Goal: Information Seeking & Learning: Learn about a topic

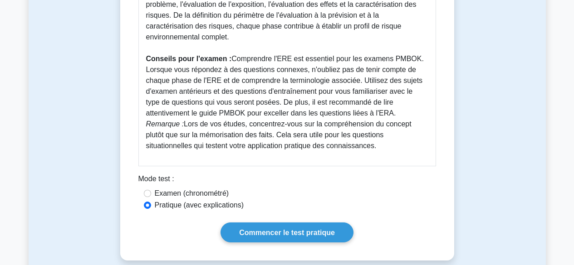
scroll to position [453, 0]
click at [194, 191] on font "Examen (chronométré)" at bounding box center [192, 193] width 74 height 8
click at [151, 191] on input "Examen (chronométré)" at bounding box center [147, 193] width 7 height 7
radio input "true"
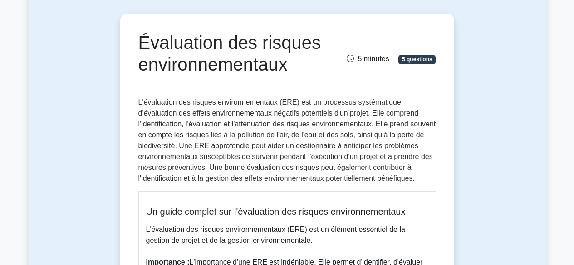
scroll to position [0, 0]
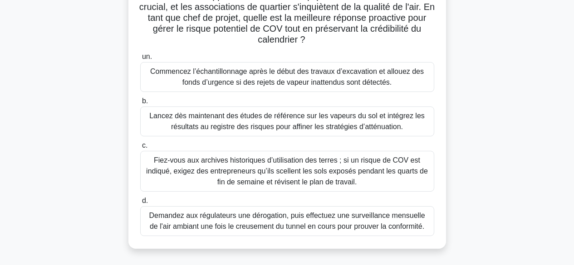
scroll to position [141, 0]
click at [340, 124] on font "Lancez dès maintenant des études de référence sur les vapeurs du sol et intégre…" at bounding box center [286, 121] width 275 height 19
click at [140, 104] on input "b. Lancez dès maintenant des études de référence sur les vapeurs du sol et inté…" at bounding box center [140, 101] width 0 height 6
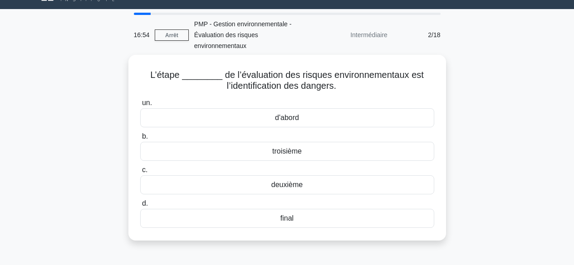
scroll to position [0, 0]
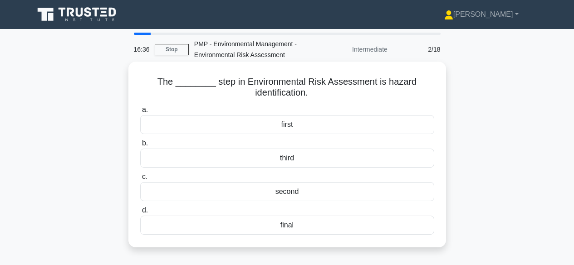
click at [361, 124] on div "first" at bounding box center [287, 124] width 294 height 19
click at [140, 113] on input "a. first" at bounding box center [140, 110] width 0 height 6
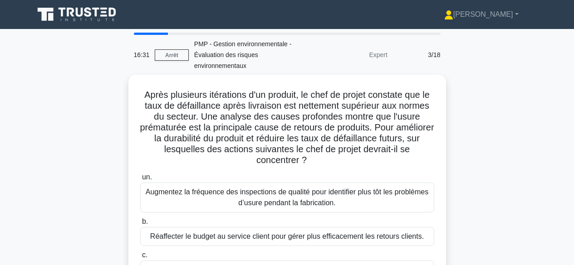
click at [510, 132] on div "Après plusieurs itérations d'un produit, le chef de projet constate que le taux…" at bounding box center [287, 217] width 517 height 284
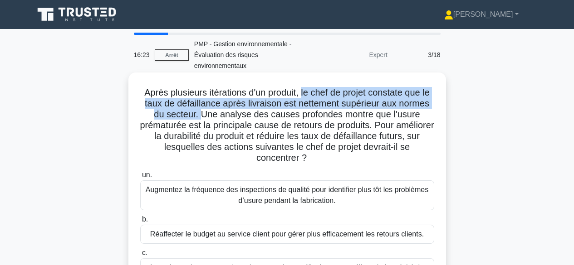
drag, startPoint x: 302, startPoint y: 93, endPoint x: 200, endPoint y: 114, distance: 104.3
click at [200, 114] on font "Après plusieurs itérations d'un produit, le chef de projet constate que le taux…" at bounding box center [287, 125] width 294 height 75
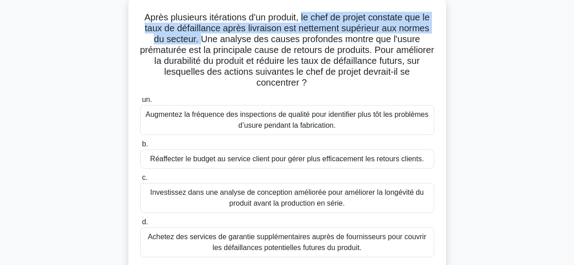
scroll to position [91, 0]
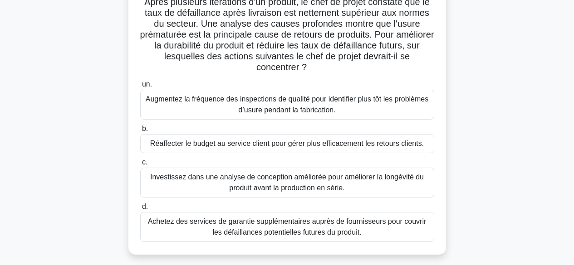
click at [366, 181] on font "Investissez dans une analyse de conception améliorée pour améliorer la longévit…" at bounding box center [286, 182] width 273 height 19
click at [140, 166] on input "c. Investissez dans une analyse de conception améliorée pour améliorer la longé…" at bounding box center [140, 163] width 0 height 6
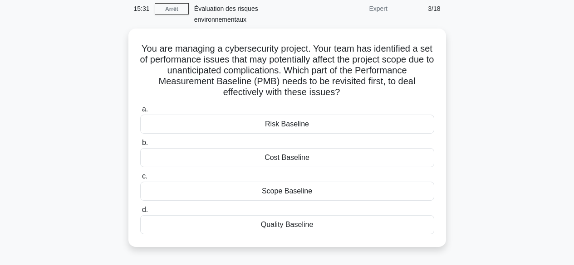
scroll to position [0, 0]
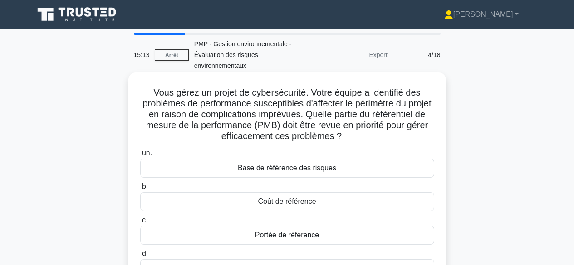
drag, startPoint x: 152, startPoint y: 93, endPoint x: 408, endPoint y: 139, distance: 259.6
click at [408, 139] on h5 "Vous gérez un projet de cybersécurité. Votre équipe a identifié des problèmes d…" at bounding box center [287, 114] width 296 height 55
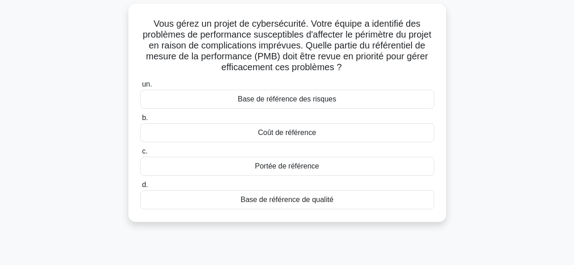
scroll to position [88, 0]
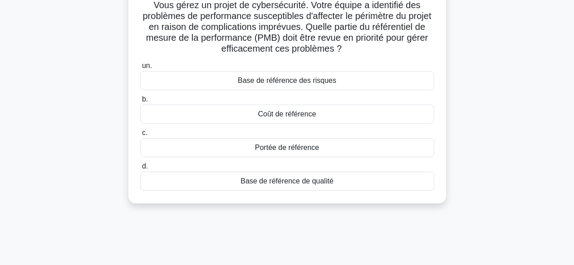
click at [362, 83] on div "Base de référence des risques" at bounding box center [287, 80] width 294 height 19
click at [140, 69] on input "un. Base de référence des risques" at bounding box center [140, 66] width 0 height 6
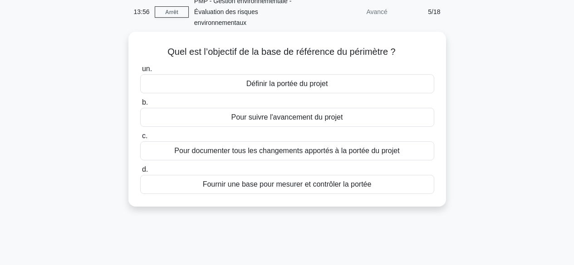
scroll to position [0, 0]
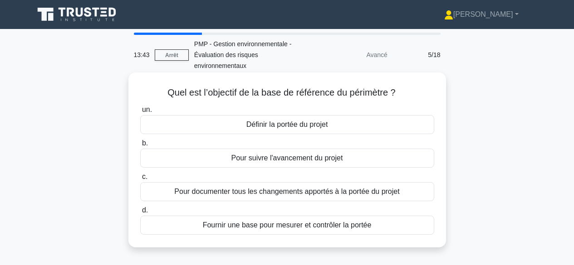
click at [387, 223] on div "Fournir une base pour mesurer et contrôler la portée" at bounding box center [287, 225] width 294 height 19
click at [140, 214] on input "d. Fournir une base pour mesurer et contrôler la portée" at bounding box center [140, 211] width 0 height 6
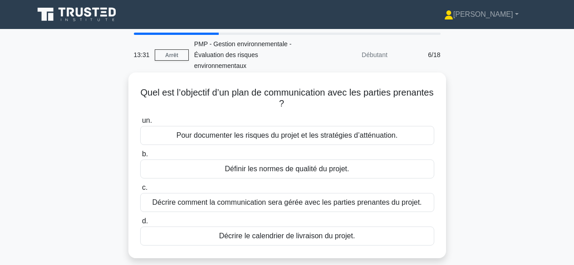
click at [415, 203] on font "Décrire comment la communication sera gérée avec les parties prenantes du proje…" at bounding box center [286, 203] width 269 height 8
click at [140, 191] on input "c. Décrire comment la communication sera gérée avec les parties prenantes du pr…" at bounding box center [140, 188] width 0 height 6
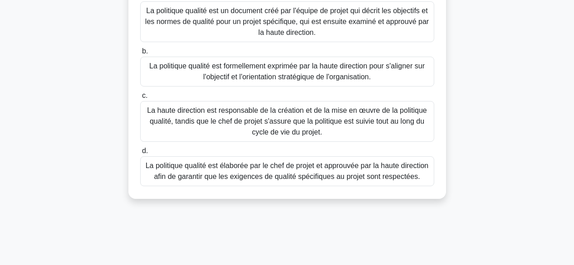
scroll to position [140, 0]
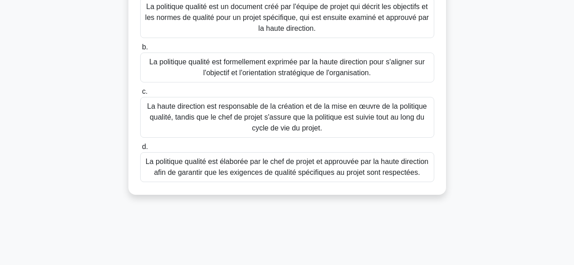
click at [365, 114] on font "La haute direction est responsable de la création et de la mise en œuvre de la …" at bounding box center [286, 116] width 279 height 29
click at [140, 95] on input "c. La haute direction est responsable de la création et de la mise en œuvre de …" at bounding box center [140, 92] width 0 height 6
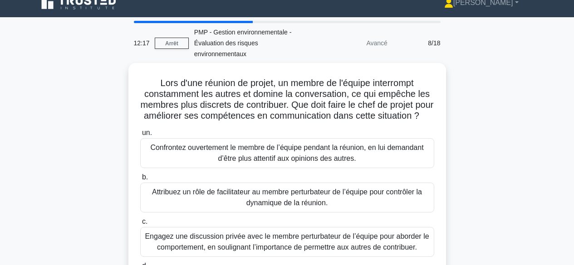
scroll to position [0, 0]
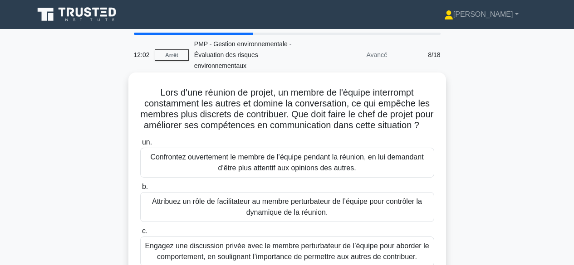
drag, startPoint x: 278, startPoint y: 93, endPoint x: 410, endPoint y: 139, distance: 140.3
click at [410, 132] on h5 "Lors d'une réunion de projet, un membre de l'équipe interrompt constamment les …" at bounding box center [287, 109] width 296 height 44
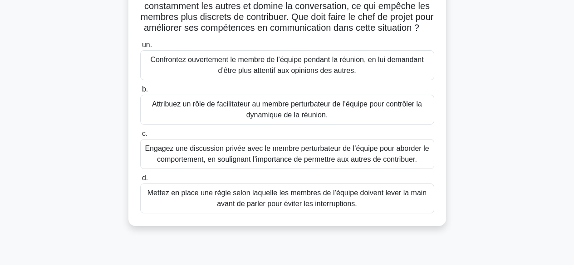
scroll to position [113, 0]
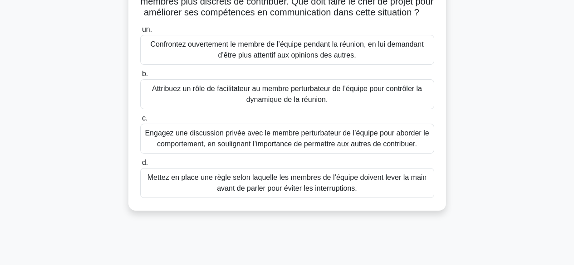
click at [370, 148] on font "Engagez une discussion privée avec le membre perturbateur de l’équipe pour abor…" at bounding box center [287, 138] width 284 height 19
click at [140, 122] on input "c. Engagez une discussion privée avec le membre perturbateur de l’équipe pour a…" at bounding box center [140, 119] width 0 height 6
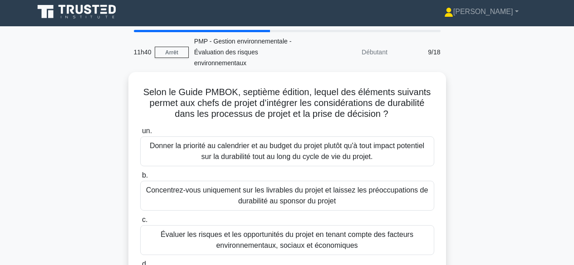
scroll to position [0, 0]
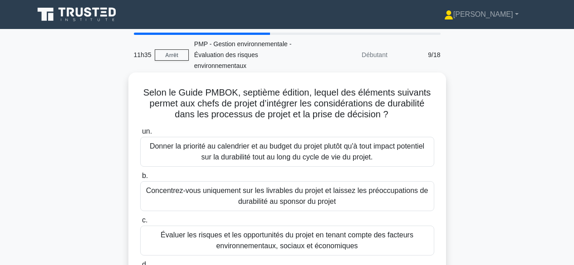
drag, startPoint x: 315, startPoint y: 90, endPoint x: 414, endPoint y: 113, distance: 101.4
click at [414, 113] on h5 "Selon le Guide PMBOK, septième édition, lequel des éléments suivants permet aux…" at bounding box center [287, 104] width 296 height 34
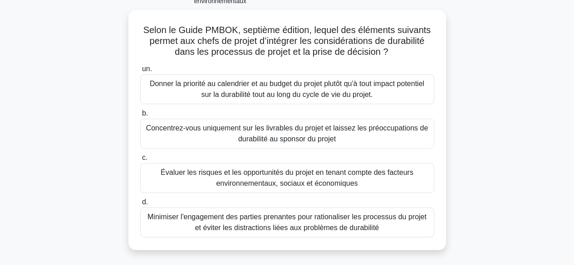
scroll to position [71, 0]
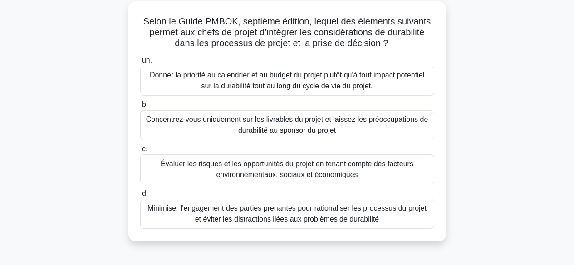
click at [349, 170] on font "Évaluer les risques et les opportunités du projet en tenant compte des facteurs…" at bounding box center [287, 170] width 286 height 22
click at [140, 152] on input "c. Évaluer les risques et les opportunités du projet en tenant compte des facte…" at bounding box center [140, 149] width 0 height 6
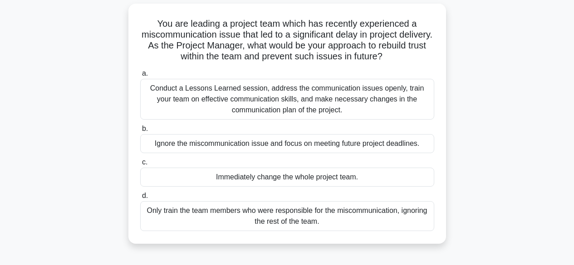
scroll to position [0, 0]
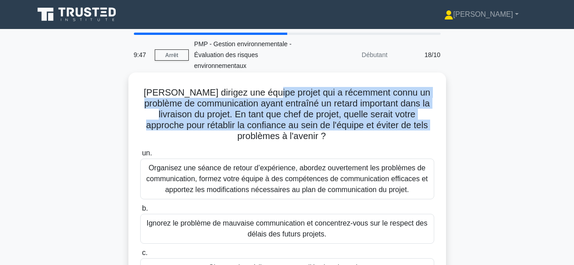
drag, startPoint x: 260, startPoint y: 88, endPoint x: 420, endPoint y: 127, distance: 164.7
click at [420, 127] on font "Vous dirigez une équipe projet qui a récemment connu un problème de communicati…" at bounding box center [287, 115] width 286 height 54
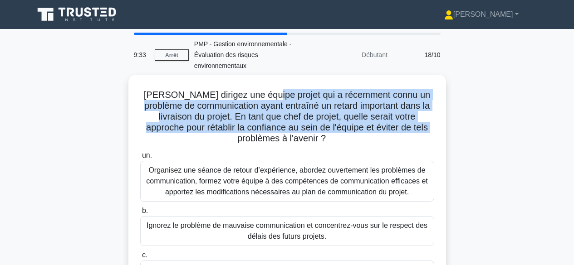
scroll to position [93, 0]
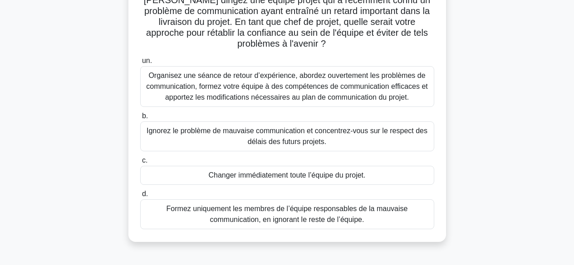
click at [386, 86] on font "Organisez une séance de retour d’expérience, abordez ouvertement les problèmes …" at bounding box center [286, 86] width 281 height 29
click at [140, 64] on input "un. Organisez une séance de retour d’expérience, abordez ouvertement les problè…" at bounding box center [140, 61] width 0 height 6
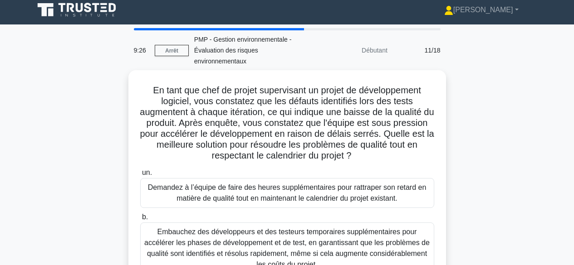
scroll to position [0, 0]
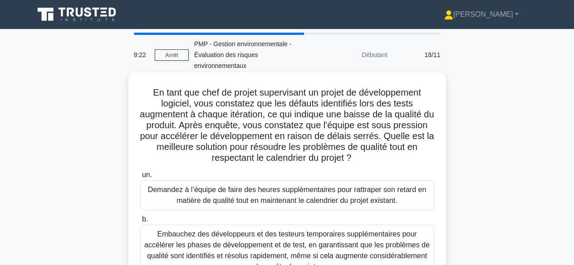
drag, startPoint x: 146, startPoint y: 89, endPoint x: 390, endPoint y: 155, distance: 252.4
click at [390, 155] on h5 "En tant que chef de projet supervisant un projet de développement logiciel, vou…" at bounding box center [287, 125] width 296 height 77
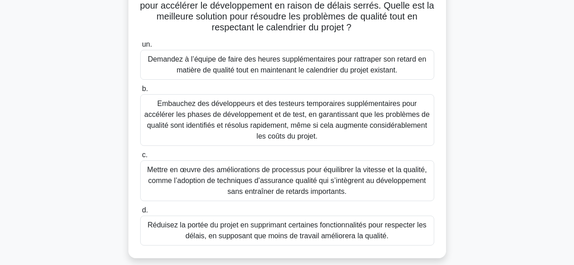
scroll to position [135, 0]
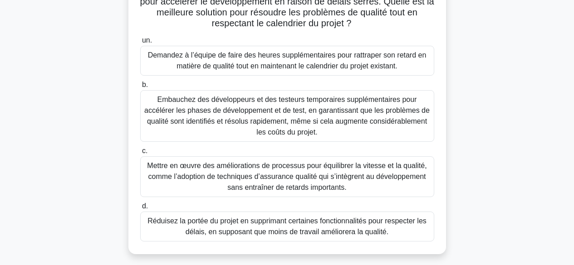
click at [404, 179] on font "Mettre en œuvre des améliorations de processus pour équilibrer la vitesse et la…" at bounding box center [286, 176] width 279 height 29
click at [140, 154] on input "c. Mettre en œuvre des améliorations de processus pour équilibrer la vitesse et…" at bounding box center [140, 151] width 0 height 6
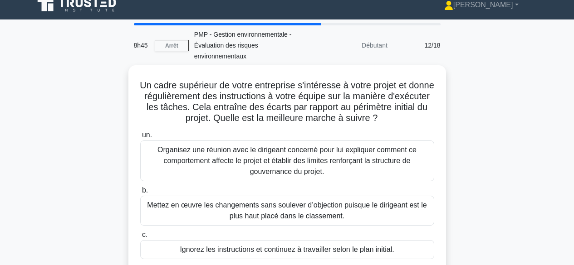
scroll to position [0, 0]
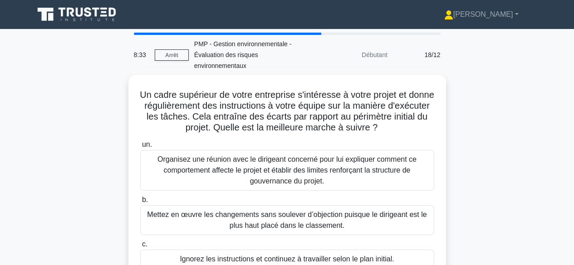
drag, startPoint x: 232, startPoint y: 117, endPoint x: 460, endPoint y: 132, distance: 229.1
click at [460, 132] on div "Un cadre supérieur de votre entreprise s'intéresse à votre projet et donne régu…" at bounding box center [287, 200] width 517 height 251
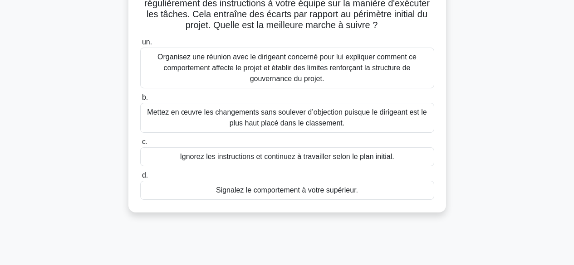
scroll to position [104, 0]
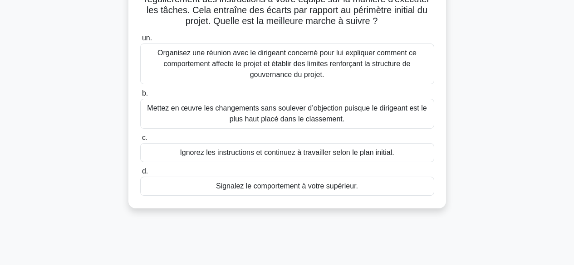
click at [323, 70] on font "Organisez une réunion avec le dirigeant concerné pour lui expliquer comment ce …" at bounding box center [286, 63] width 259 height 29
click at [348, 68] on font "Organisez une réunion avec le dirigeant concerné pour lui expliquer comment ce …" at bounding box center [286, 63] width 259 height 29
click at [140, 41] on input "un. Organisez une réunion avec le dirigeant concerné pour lui expliquer comment…" at bounding box center [140, 38] width 0 height 6
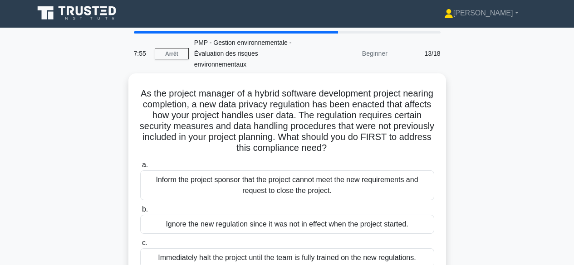
scroll to position [0, 0]
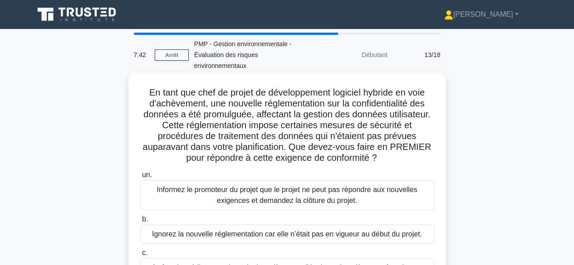
drag, startPoint x: 216, startPoint y: 93, endPoint x: 382, endPoint y: 159, distance: 179.1
click at [382, 159] on h5 "En tant que chef de projet de développement logiciel hybride en voie d'achèveme…" at bounding box center [287, 125] width 296 height 77
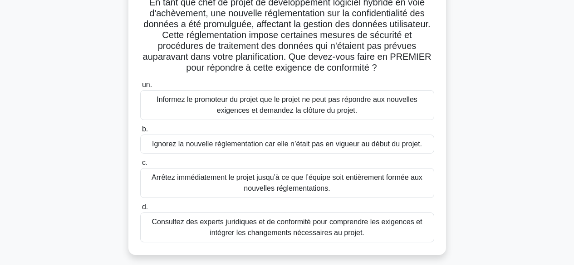
scroll to position [89, 0]
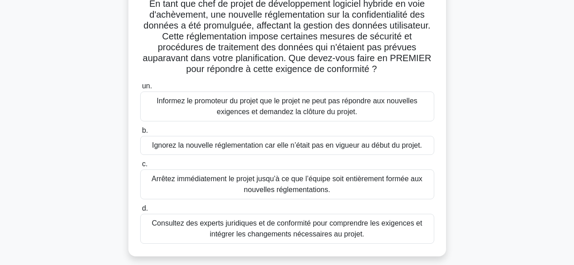
click at [356, 229] on font "Consultez des experts juridiques et de conformité pour comprendre les exigences…" at bounding box center [287, 229] width 286 height 22
click at [140, 212] on input "d. Consultez des experts juridiques et de conformité pour comprendre les exigen…" at bounding box center [140, 209] width 0 height 6
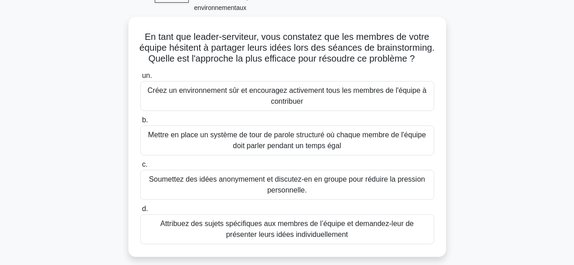
scroll to position [61, 0]
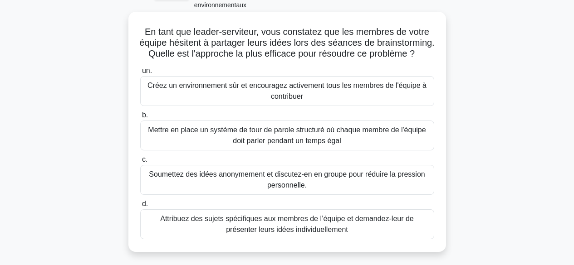
click at [392, 96] on font "Créez un environnement sûr et encouragez activement tous les membres de l'équip…" at bounding box center [286, 91] width 279 height 19
click at [140, 74] on input "un. Créez un environnement sûr et encouragez activement tous les membres de l'é…" at bounding box center [140, 71] width 0 height 6
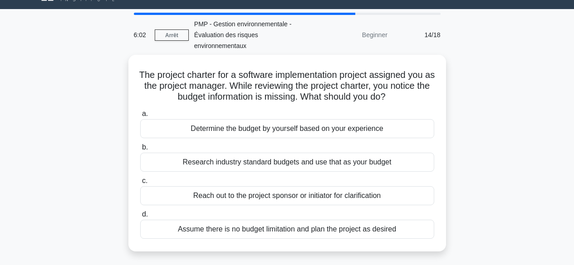
scroll to position [0, 0]
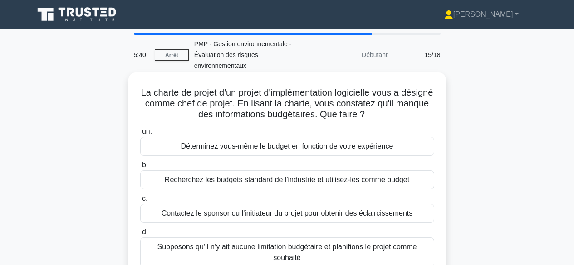
click at [351, 214] on font "Contactez le sponsor ou l'initiateur du projet pour obtenir des éclaircissements" at bounding box center [286, 214] width 251 height 8
click at [140, 202] on input "c. Contactez le sponsor ou l'initiateur du projet pour obtenir des éclaircissem…" at bounding box center [140, 199] width 0 height 6
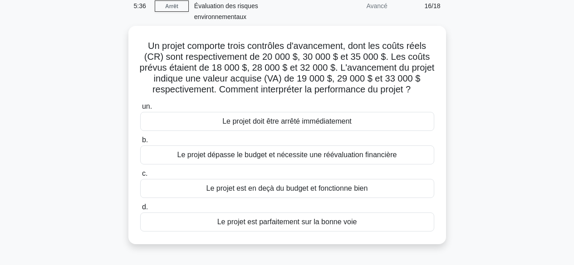
scroll to position [11, 0]
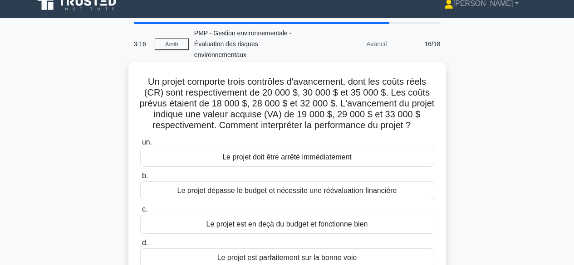
click at [415, 198] on div "Le projet dépasse le budget et nécessite une réévaluation financière" at bounding box center [287, 190] width 294 height 19
click at [140, 179] on input "b. Le projet dépasse le budget et nécessite une réévaluation financière" at bounding box center [140, 176] width 0 height 6
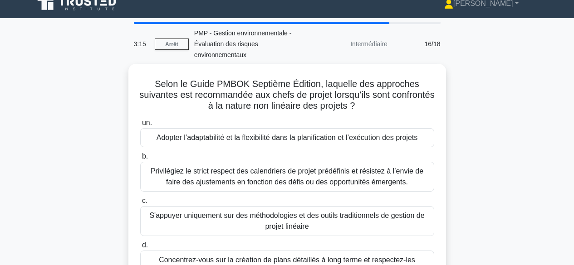
scroll to position [0, 0]
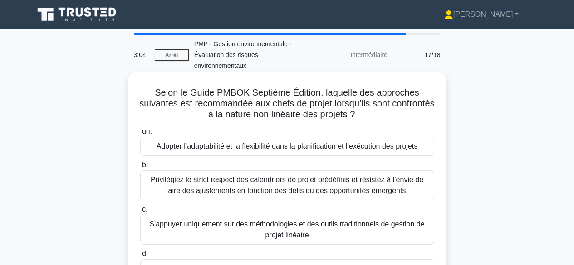
drag, startPoint x: 150, startPoint y: 88, endPoint x: 423, endPoint y: 116, distance: 274.0
click at [423, 116] on h5 "Selon le Guide PMBOK Septième Édition, laquelle des approches suivantes est rec…" at bounding box center [287, 104] width 296 height 34
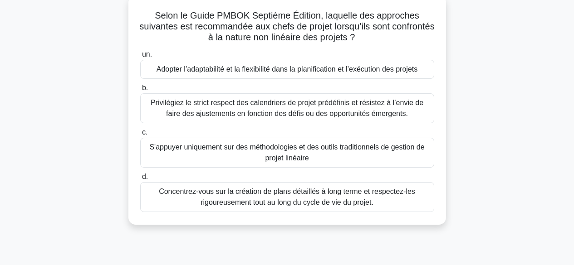
scroll to position [91, 0]
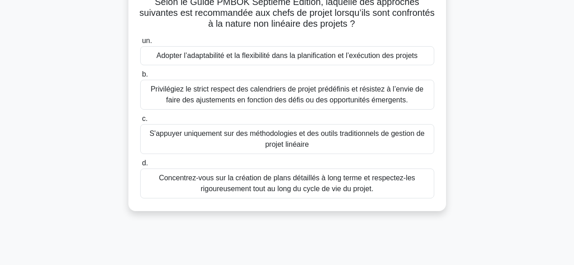
click at [293, 57] on font "Adopter l’adaptabilité et la flexibilité dans la planification et l’exécution d…" at bounding box center [286, 56] width 261 height 8
click at [140, 44] on input "un. Adopter l’adaptabilité et la flexibilité dans la planification et l’exécuti…" at bounding box center [140, 41] width 0 height 6
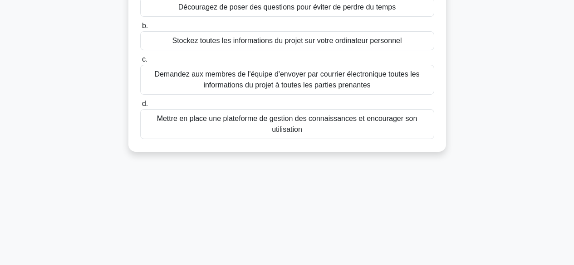
scroll to position [132, 0]
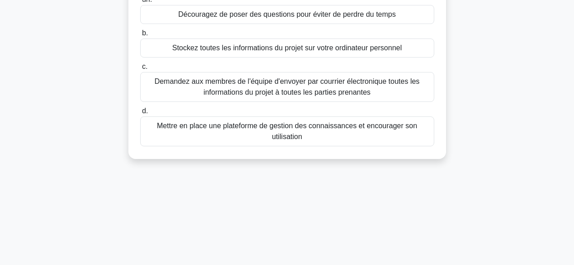
click at [287, 128] on font "Mettre en place une plateforme de gestion des connaissances et encourager son u…" at bounding box center [287, 131] width 260 height 19
click at [140, 114] on input "d. Mettre en place une plateforme de gestion des connaissances et encourager so…" at bounding box center [140, 111] width 0 height 6
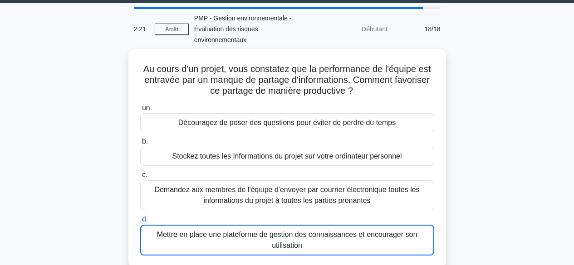
scroll to position [14, 0]
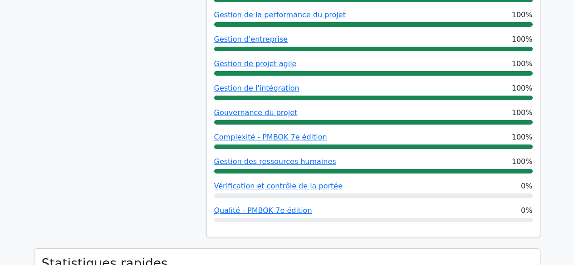
scroll to position [317, 0]
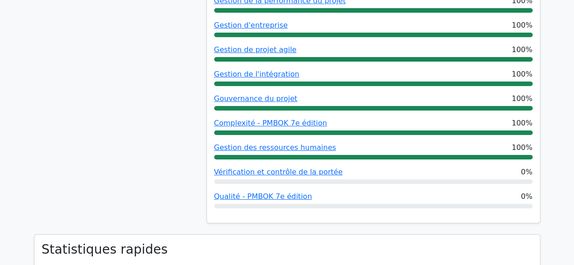
drag, startPoint x: 578, startPoint y: 38, endPoint x: 571, endPoint y: 79, distance: 41.8
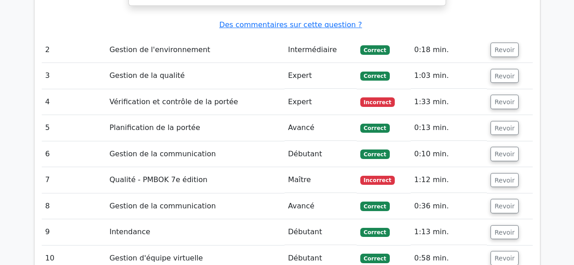
scroll to position [1335, 0]
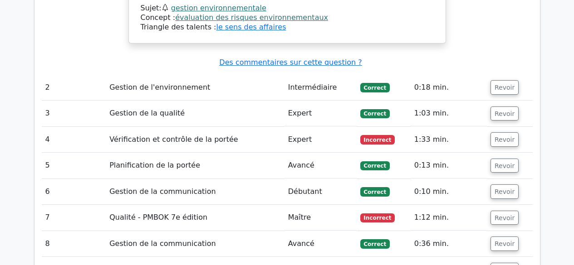
click at [502, 127] on td "Revoir" at bounding box center [510, 140] width 46 height 26
click at [501, 136] on font "Revoir" at bounding box center [504, 139] width 20 height 7
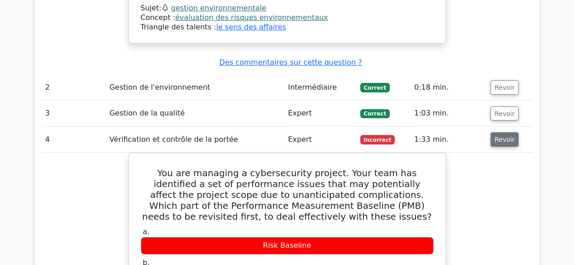
click at [506, 136] on font "Revoir" at bounding box center [504, 139] width 20 height 7
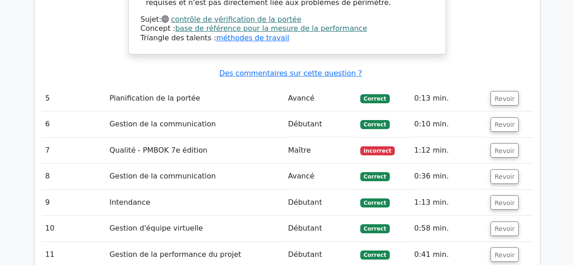
scroll to position [1896, 0]
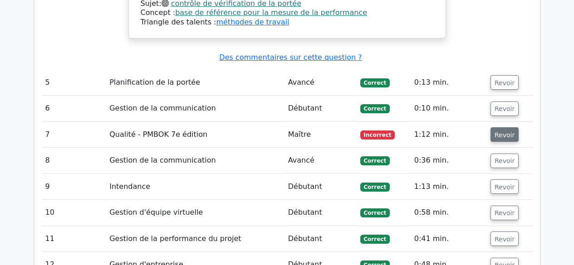
click at [497, 131] on font "Revoir" at bounding box center [504, 134] width 20 height 7
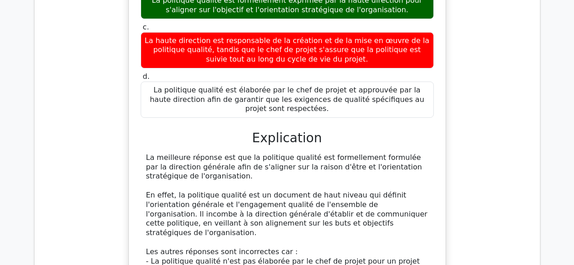
scroll to position [2172, 0]
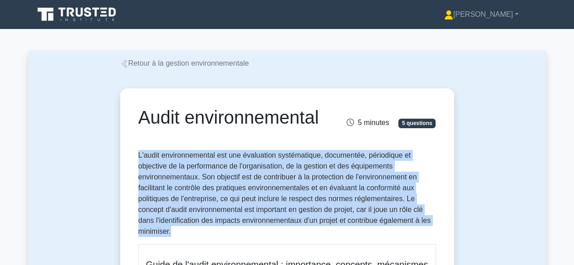
drag, startPoint x: 138, startPoint y: 156, endPoint x: 207, endPoint y: 229, distance: 100.7
click at [207, 229] on p "L'audit environnemental est une évaluation systématique, documentée, périodique…" at bounding box center [286, 193] width 297 height 87
copy font "L'audit environnemental est une évaluation systématique, documentée, périodique…"
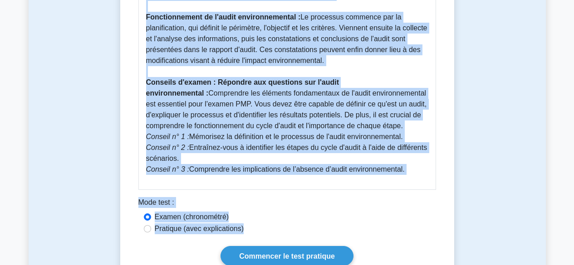
scroll to position [395, 0]
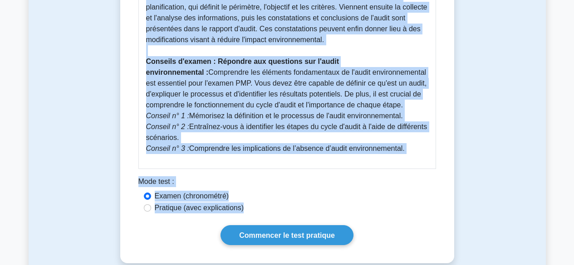
drag, startPoint x: 146, startPoint y: 44, endPoint x: 413, endPoint y: 151, distance: 288.1
click at [413, 151] on div "Guide de l'audit environnemental : importance, concepts, mécanismes et conseils…" at bounding box center [286, 9] width 297 height 320
copy div "Guide de l'audit environnemental : importance, concepts, mécanismes et conseils…"
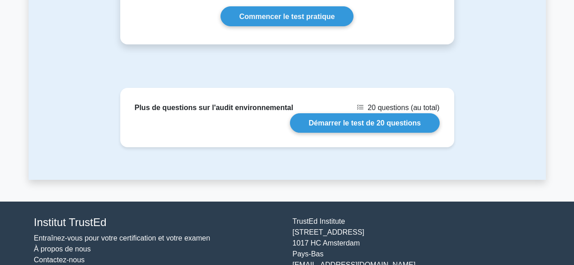
scroll to position [653, 0]
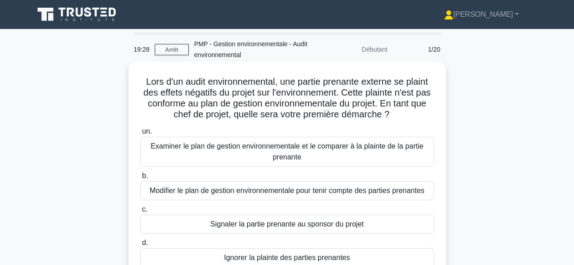
click at [370, 146] on font "Examiner le plan de gestion environnementale et le comparer à la plainte de la …" at bounding box center [287, 151] width 273 height 19
click at [140, 135] on input "un. Examiner le plan de gestion environnementale et le comparer à la plainte de…" at bounding box center [140, 132] width 0 height 6
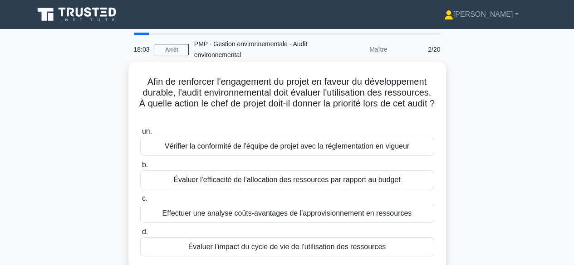
click at [356, 245] on font "Évaluer l'impact du cycle de vie de l'utilisation des ressources" at bounding box center [287, 247] width 198 height 8
click at [140, 235] on input "d. Évaluer l'impact du cycle de vie de l'utilisation des ressources" at bounding box center [140, 232] width 0 height 6
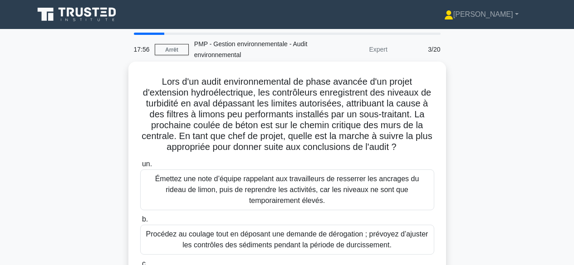
drag, startPoint x: 161, startPoint y: 80, endPoint x: 435, endPoint y: 151, distance: 283.9
click at [435, 151] on div "Lors d'un audit environnemental de phase avancée d'un projet d'extension hydroé…" at bounding box center [287, 209] width 310 height 288
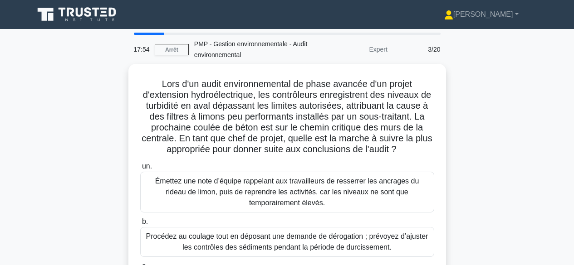
copy font "Lors d'un audit environnemental de phase avancée d'un projet d'extension hydroé…"
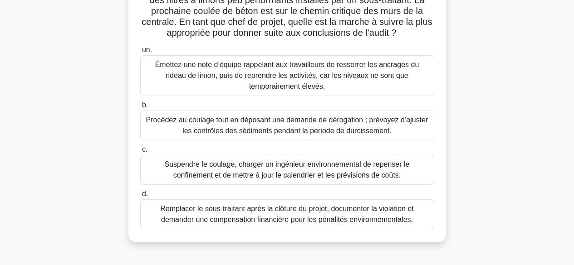
scroll to position [118, 0]
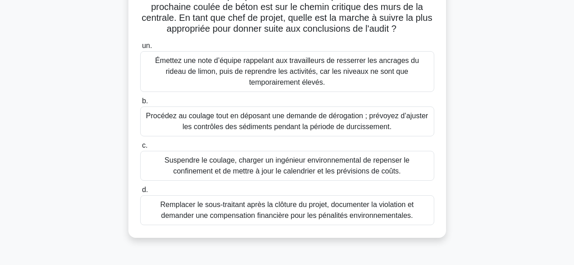
click at [305, 164] on font "Suspendre le coulage, charger un ingénieur environnemental de repenser le confi…" at bounding box center [287, 165] width 245 height 19
click at [140, 149] on input "c. Suspendre le coulage, charger un ingénieur environnemental de repenser le co…" at bounding box center [140, 146] width 0 height 6
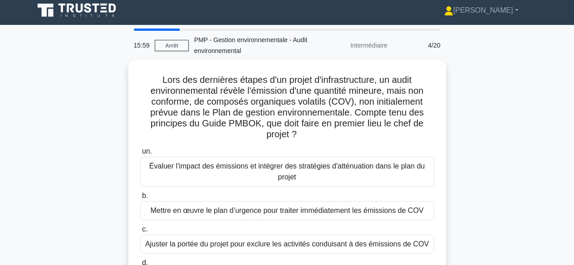
scroll to position [0, 0]
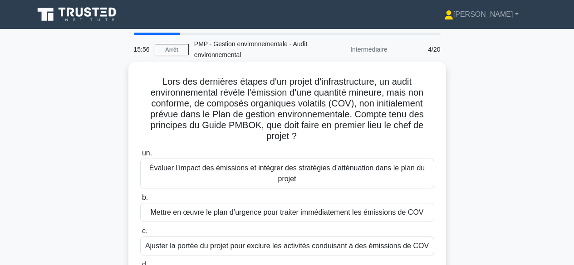
drag, startPoint x: 157, startPoint y: 82, endPoint x: 425, endPoint y: 139, distance: 273.5
click at [425, 139] on h5 "Lors des dernières étapes d'un projet d'infrastructure, un audit environnementa…" at bounding box center [287, 109] width 296 height 66
copy font "Lors des dernières étapes d'un projet d'infrastructure, un audit environnementa…"
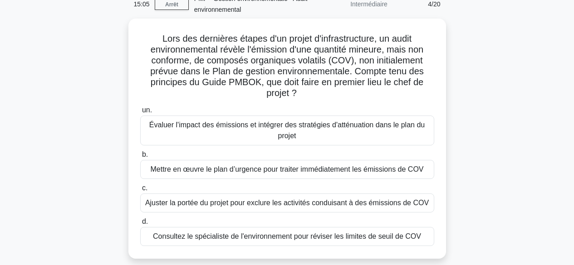
scroll to position [53, 0]
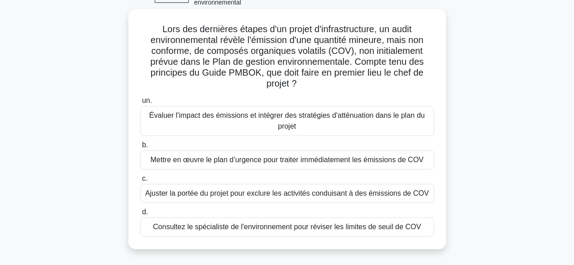
click at [368, 123] on font "Évaluer l'impact des émissions et intégrer des stratégies d'atténuation dans le…" at bounding box center [287, 121] width 286 height 22
click at [140, 104] on input "un. Évaluer l'impact des émissions et intégrer des stratégies d'atténuation dan…" at bounding box center [140, 101] width 0 height 6
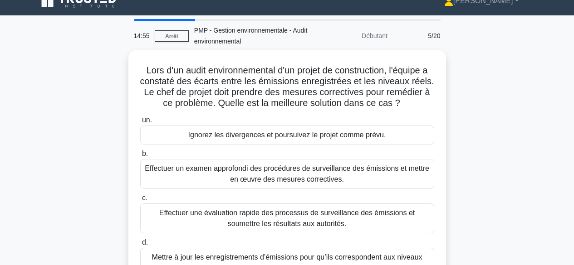
scroll to position [0, 0]
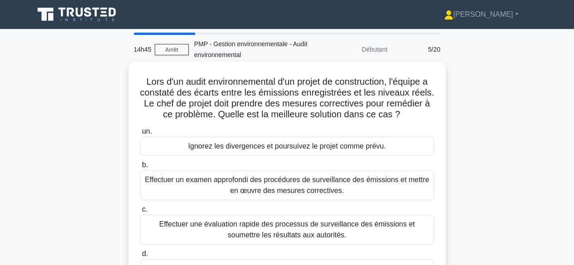
drag, startPoint x: 393, startPoint y: 80, endPoint x: 405, endPoint y: 121, distance: 42.6
click at [405, 121] on h5 "Lors d'un audit environnemental d'un projet de construction, l'équipe a constat…" at bounding box center [287, 98] width 296 height 44
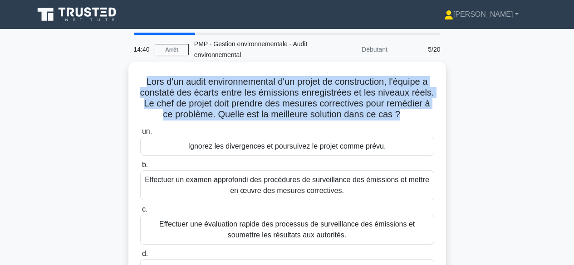
drag, startPoint x: 141, startPoint y: 83, endPoint x: 399, endPoint y: 111, distance: 258.6
click at [399, 111] on font "Lors d'un audit environnemental d'un projet de construction, l'équipe a constat…" at bounding box center [287, 98] width 294 height 43
copy font "Lors d'un audit environnemental d'un projet de construction, l'équipe a constat…"
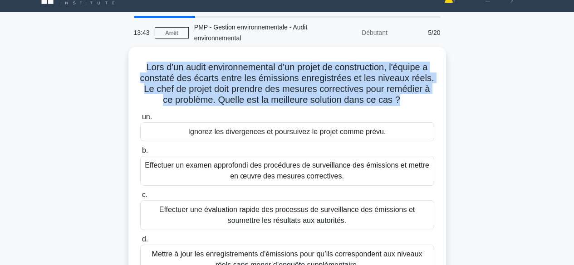
scroll to position [13, 0]
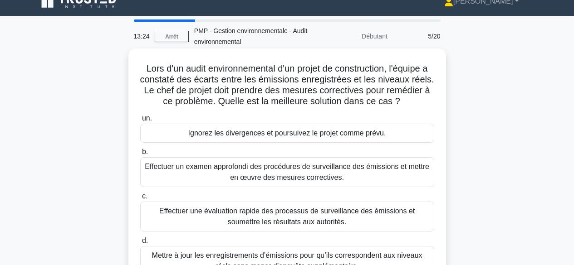
click at [376, 169] on font "Effectuer un examen approfondi des procédures de surveillance des émissions et …" at bounding box center [287, 172] width 284 height 19
click at [140, 155] on input "b. Effectuer un examen approfondi des procédures de surveillance des émissions …" at bounding box center [140, 152] width 0 height 6
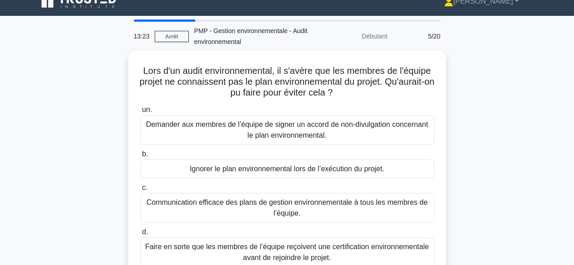
scroll to position [0, 0]
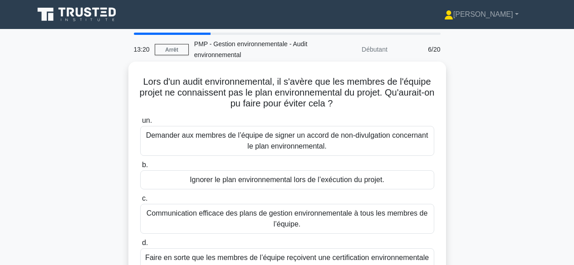
drag, startPoint x: 141, startPoint y: 78, endPoint x: 378, endPoint y: 106, distance: 239.2
click at [376, 106] on h5 "Lors d'un audit environnemental, il s'avère que les membres de l'équipe projet …" at bounding box center [287, 93] width 296 height 34
copy font "Lors d'un audit environnemental, il s'avère que les membres de l'équipe projet …"
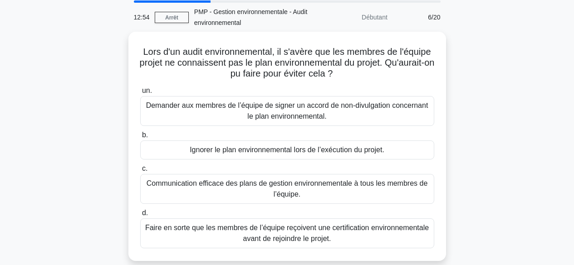
scroll to position [44, 0]
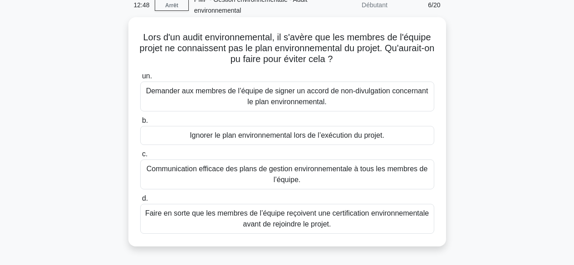
click at [355, 175] on font "Communication efficace des plans de gestion environnementale à tous les membres…" at bounding box center [287, 175] width 286 height 22
click at [140, 157] on input "c. Communication efficace des plans de gestion environnementale à tous les memb…" at bounding box center [140, 154] width 0 height 6
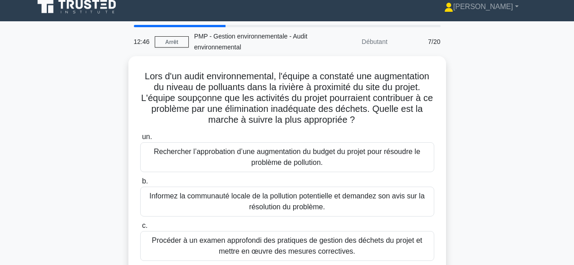
scroll to position [0, 0]
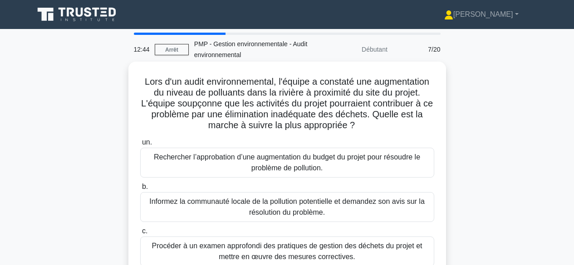
drag, startPoint x: 140, startPoint y: 81, endPoint x: 367, endPoint y: 126, distance: 231.5
click at [367, 126] on h5 "Lors d'un audit environnemental, l'équipe a constaté une augmentation du niveau…" at bounding box center [287, 103] width 296 height 55
copy font "Lors d'un audit environnemental, l'équipe a constaté une augmentation du niveau…"
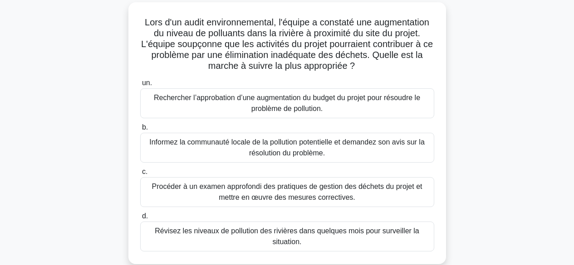
scroll to position [77, 0]
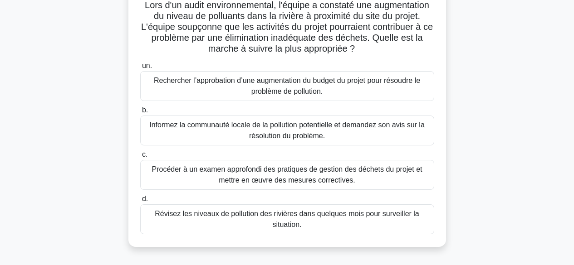
click at [402, 178] on font "Procéder à un examen approfondi des pratiques de gestion des déchets du projet …" at bounding box center [287, 175] width 286 height 22
click at [140, 158] on input "c. Procéder à un examen approfondi des pratiques de gestion des déchets du proj…" at bounding box center [140, 155] width 0 height 6
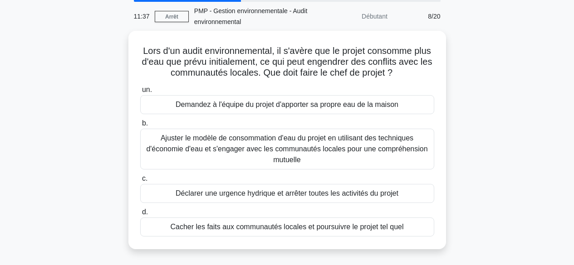
scroll to position [0, 0]
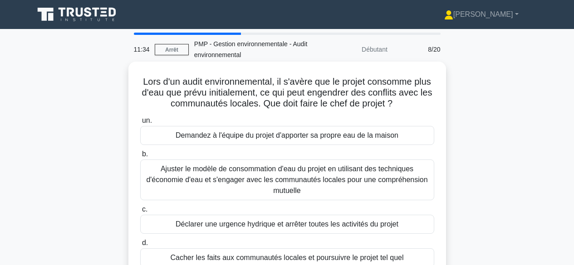
drag, startPoint x: 147, startPoint y: 82, endPoint x: 423, endPoint y: 107, distance: 276.8
click at [423, 107] on h5 "Lors d'un audit environnemental, il s'avère que le projet consomme plus d'eau q…" at bounding box center [287, 93] width 296 height 34
copy font "Lors d'un audit environnemental, il s'avère que le projet consomme plus d'eau q…"
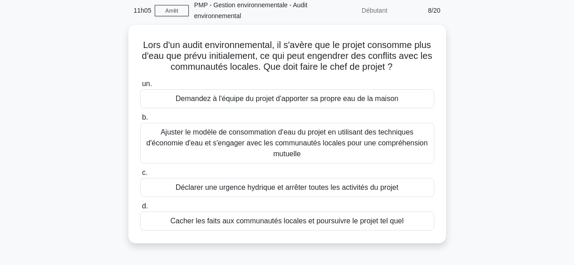
scroll to position [54, 0]
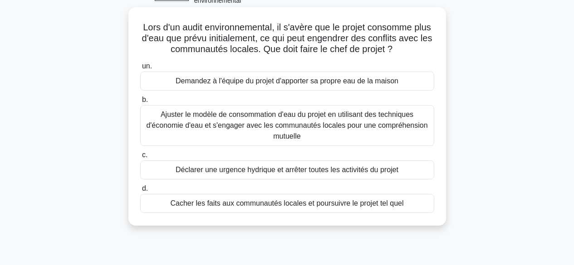
click at [332, 118] on font "Ajuster le modèle de consommation d'eau du projet en utilisant des techniques d…" at bounding box center [286, 125] width 281 height 29
click at [140, 103] on input "b. Ajuster le modèle de consommation d'eau du projet en utilisant des technique…" at bounding box center [140, 100] width 0 height 6
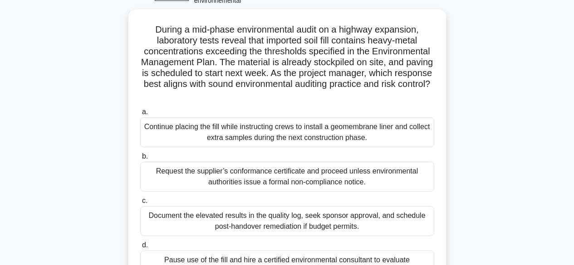
scroll to position [0, 0]
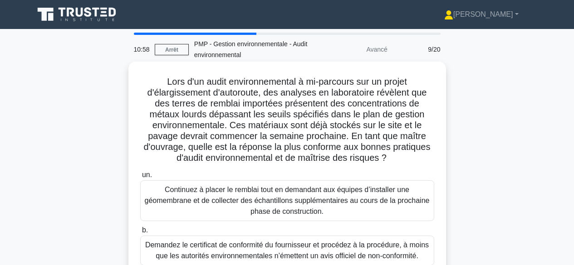
drag, startPoint x: 164, startPoint y: 79, endPoint x: 416, endPoint y: 157, distance: 264.1
click at [416, 157] on h5 "Lors d'un audit environnemental à mi-parcours sur un projet d'élargissement d'a…" at bounding box center [287, 120] width 296 height 88
copy font "Lors d'un audit environnemental à mi-parcours sur un projet d'élargissement d'a…"
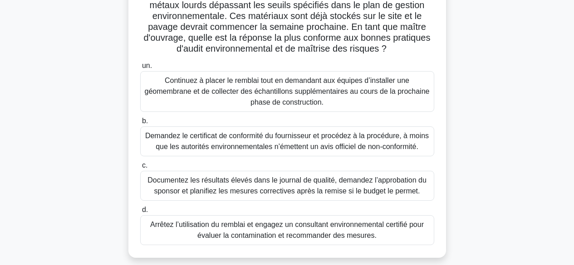
scroll to position [114, 0]
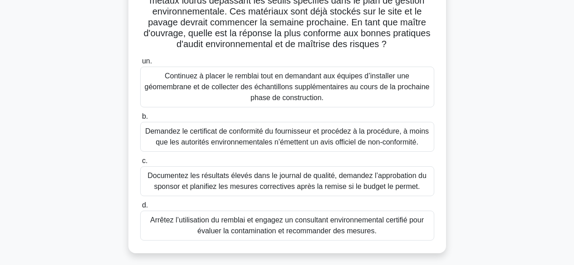
click at [387, 224] on font "Arrêtez l’utilisation du remblai et engagez un consultant environnemental certi…" at bounding box center [286, 225] width 273 height 19
click at [140, 209] on input "d. Arrêtez l’utilisation du remblai et engagez un consultant environnemental ce…" at bounding box center [140, 206] width 0 height 6
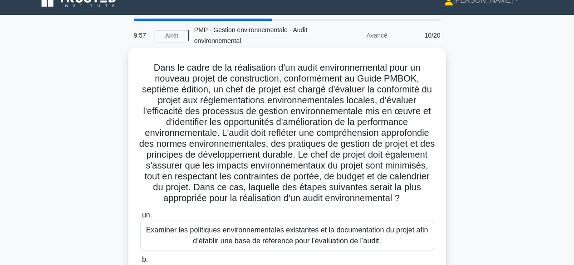
scroll to position [0, 0]
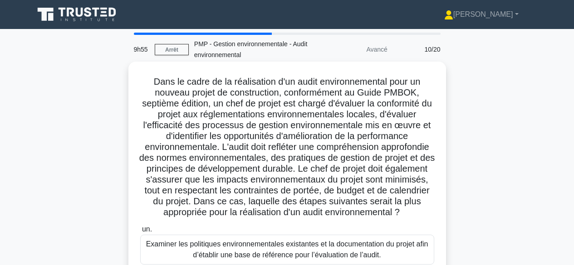
drag, startPoint x: 151, startPoint y: 83, endPoint x: 430, endPoint y: 216, distance: 308.3
click at [430, 216] on h5 "Dans le cadre de la réalisation d'un audit environnemental pour un nouveau proj…" at bounding box center [287, 147] width 296 height 142
copy font "Dans le cadre de la réalisation d'un audit environnemental pour un nouveau proj…"
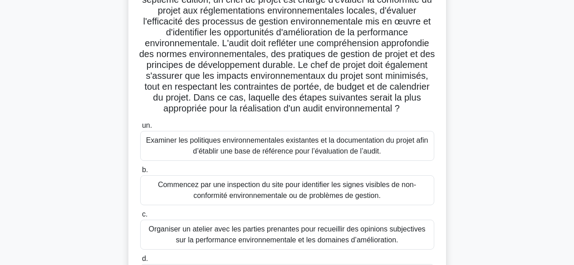
scroll to position [151, 0]
